Goal: Information Seeking & Learning: Learn about a topic

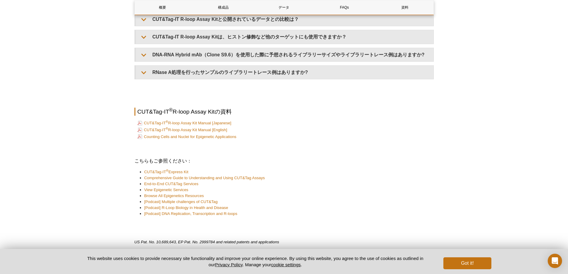
scroll to position [1401, 0]
click at [206, 138] on link "Counting Cells and Nuclei for Epigenetic Applications" at bounding box center [186, 136] width 99 height 6
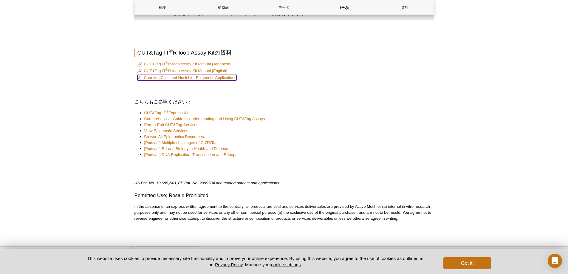
scroll to position [1461, 0]
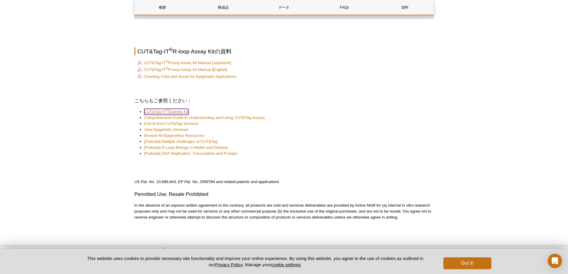
click at [182, 111] on link "CUT&Tag-IT ® Express Kit" at bounding box center [166, 112] width 44 height 6
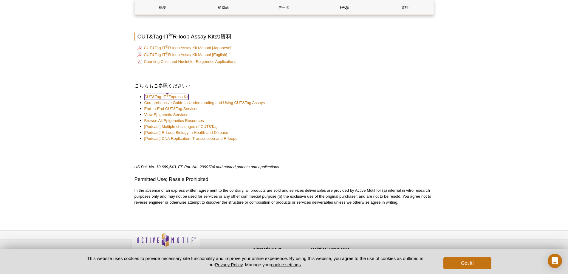
scroll to position [1484, 0]
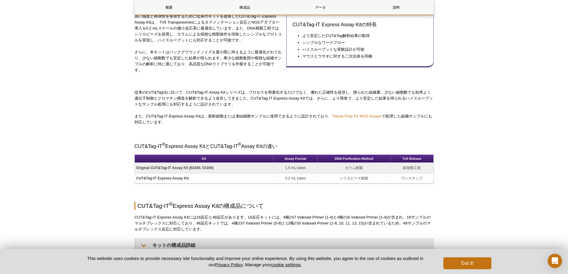
scroll to position [289, 0]
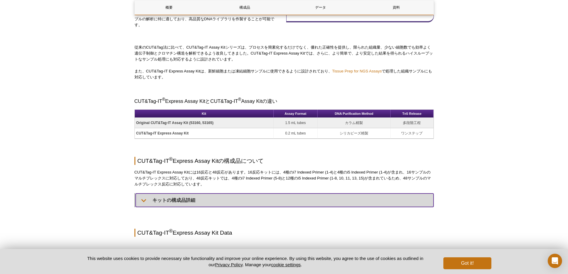
click at [176, 199] on summary "キットの構成品詳細" at bounding box center [285, 200] width 298 height 13
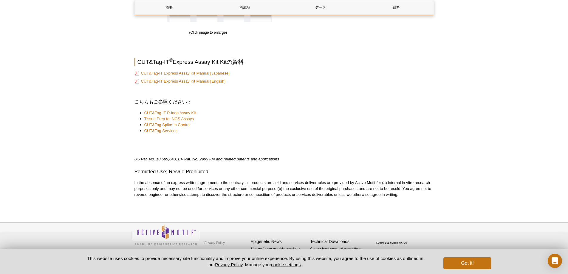
scroll to position [1396, 0]
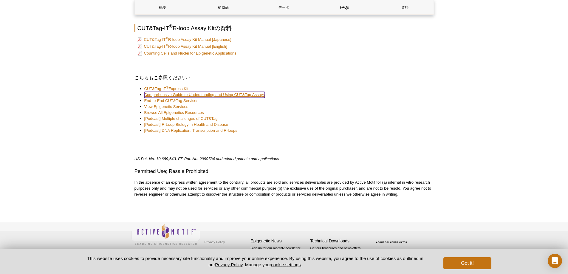
click at [212, 96] on link "Comprehensive Guide to Understanding and Using CUT&Tag Assays" at bounding box center [204, 95] width 121 height 6
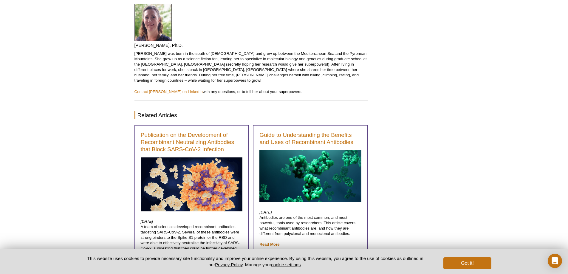
scroll to position [2647, 0]
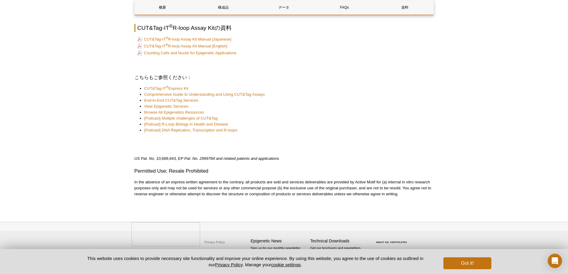
scroll to position [1108, 0]
click at [177, 102] on link "End-to-End CUT&Tag Services" at bounding box center [171, 101] width 54 height 6
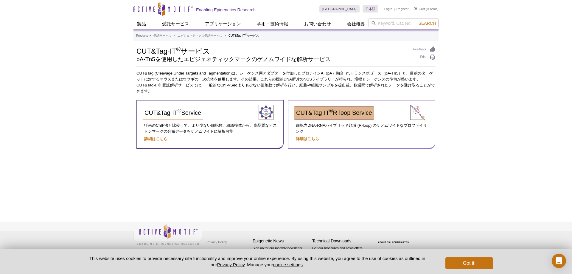
click at [311, 115] on span "CUT&Tag-IT ® R-loop Service" at bounding box center [334, 112] width 76 height 7
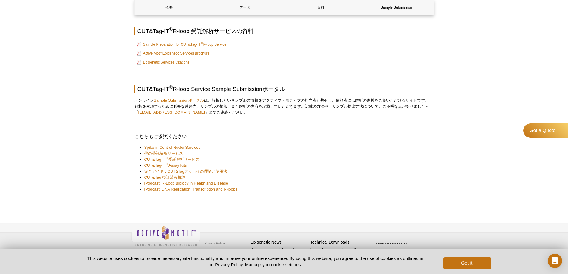
scroll to position [838, 0]
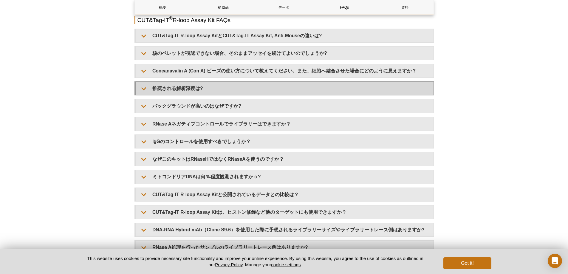
scroll to position [1194, 0]
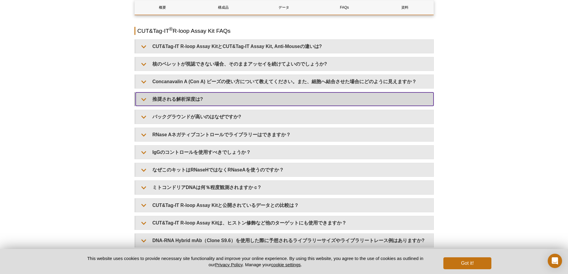
click at [186, 100] on summary "推奨される解析深度は?" at bounding box center [285, 98] width 298 height 13
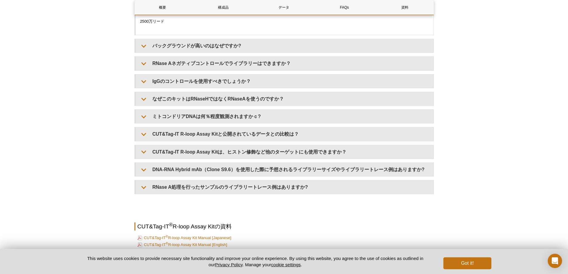
scroll to position [1281, 0]
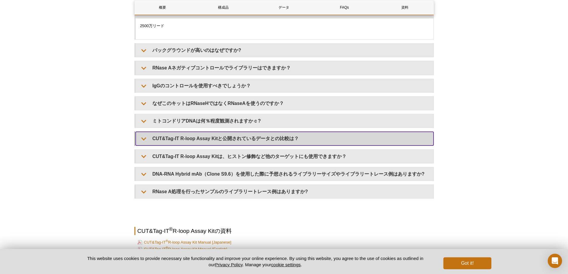
click at [207, 145] on summary "CUT&Tag-IT R-loop Assay Kitと公開されているデータとの比較は？" at bounding box center [285, 138] width 298 height 13
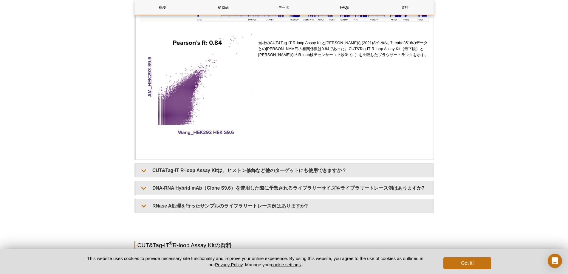
scroll to position [1490, 0]
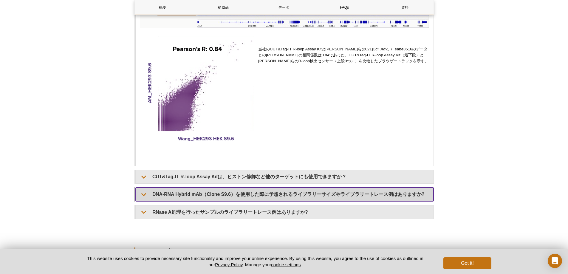
click at [304, 201] on summary "DNA-RNA Hybrid mAb（Clone S9.6）を使用した際に予想されるライブラリーサイズやライブラリートレース例はありますか?" at bounding box center [285, 194] width 298 height 13
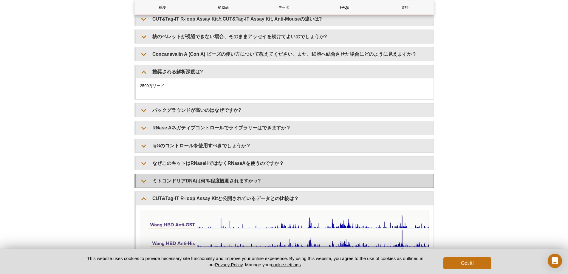
scroll to position [1221, 0]
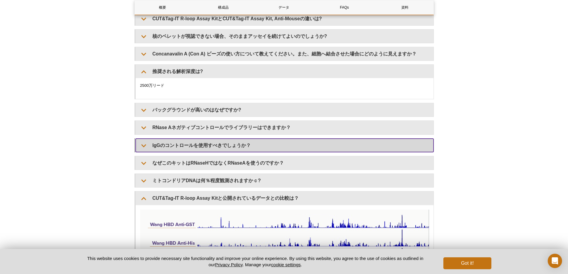
click at [219, 152] on summary "IgGのコントロールを使用すべきでしょうか？" at bounding box center [285, 145] width 298 height 13
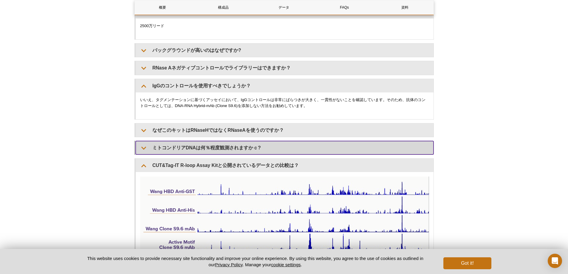
click at [219, 154] on summary "ミトコンドリアDNAは何％程度観測されますかｃ?" at bounding box center [285, 147] width 298 height 13
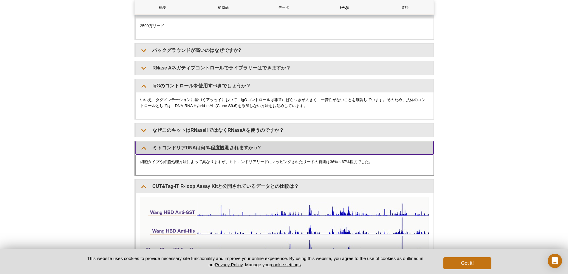
scroll to position [1102, 0]
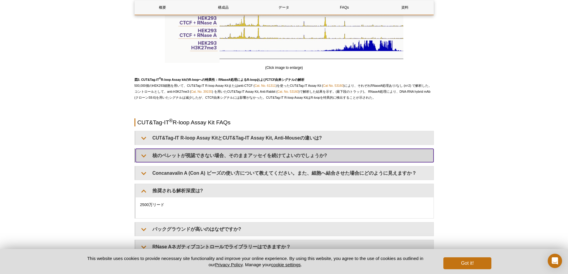
click at [214, 162] on summary "核のペレットが視認できない場合、そのままアッセイを続けてよいのでしょうか?" at bounding box center [285, 155] width 298 height 13
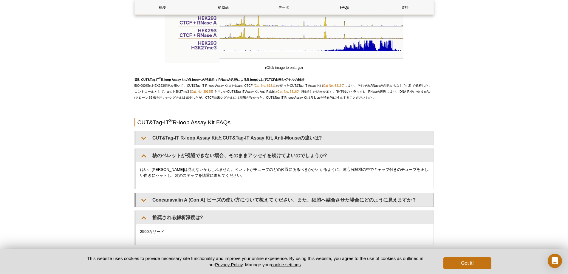
click at [185, 199] on details "Concanavalin A (Con A) ビーズの使い方について教えてください。また、細胞へ結合させた場合にどのように見えますか？ この動画では、CUT&…" at bounding box center [283, 200] width 299 height 14
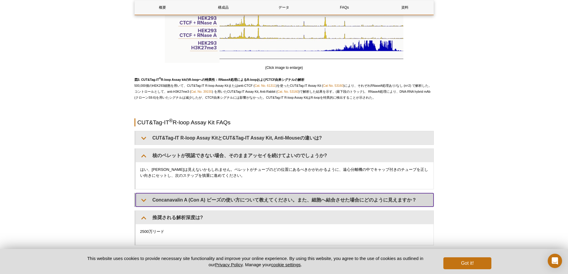
click at [181, 205] on summary "Concanavalin A (Con A) ビーズの使い方について教えてください。また、細胞へ結合させた場合にどのように見えますか？" at bounding box center [285, 199] width 298 height 13
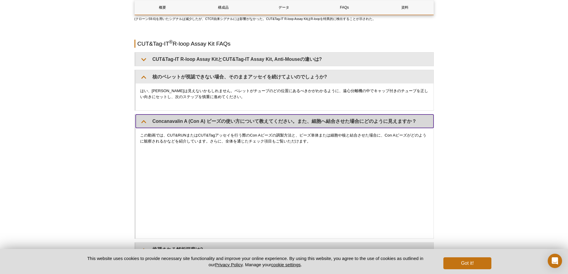
scroll to position [1132, 0]
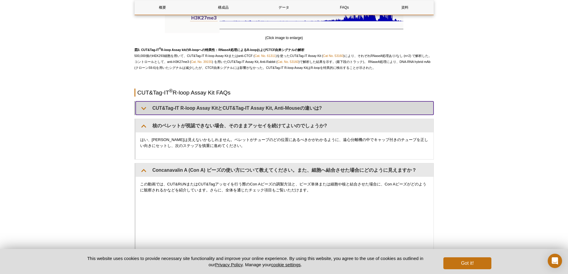
click at [241, 115] on summary "CUT&Tag-IT R-loop Assay KitとCUT&Tag-IT Assay Kit, Anti-Mouseの違いは?" at bounding box center [285, 107] width 298 height 13
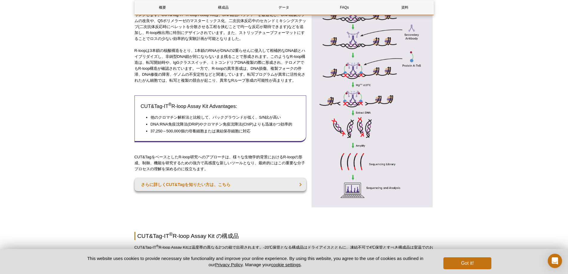
scroll to position [268, 0]
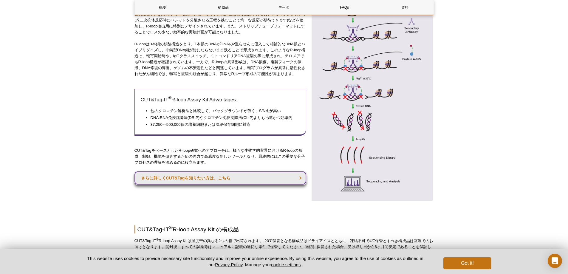
click at [221, 181] on link "さらに詳しくCUT&Tagを知りたい方は、こちら" at bounding box center [220, 177] width 172 height 13
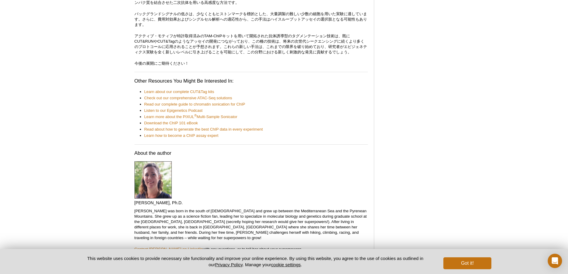
scroll to position [2669, 0]
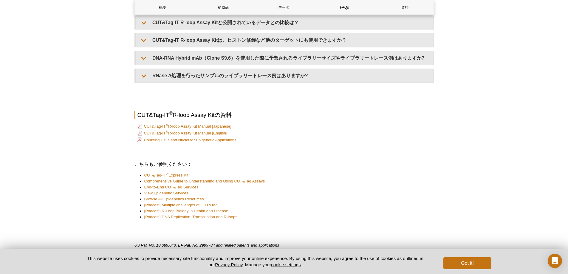
scroll to position [1431, 0]
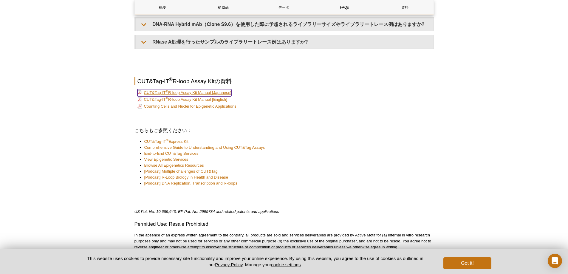
click at [217, 94] on link "CUT&Tag-IT ® R-loop Assay Kit Manual [Japanese]" at bounding box center [184, 92] width 94 height 7
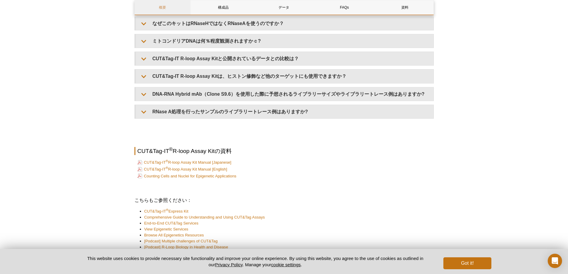
scroll to position [1401, 0]
